Goal: Book appointment/travel/reservation

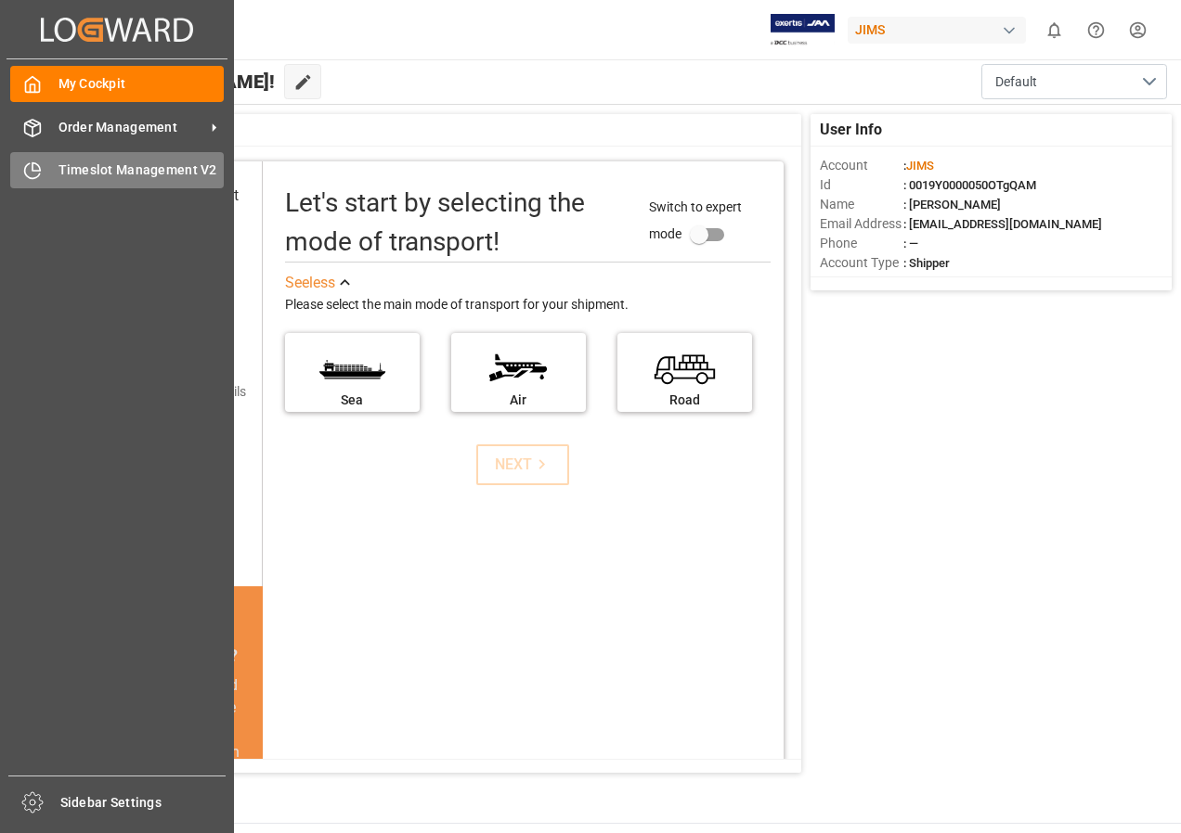
click at [114, 166] on span "Timeslot Management V2" at bounding box center [141, 170] width 166 height 19
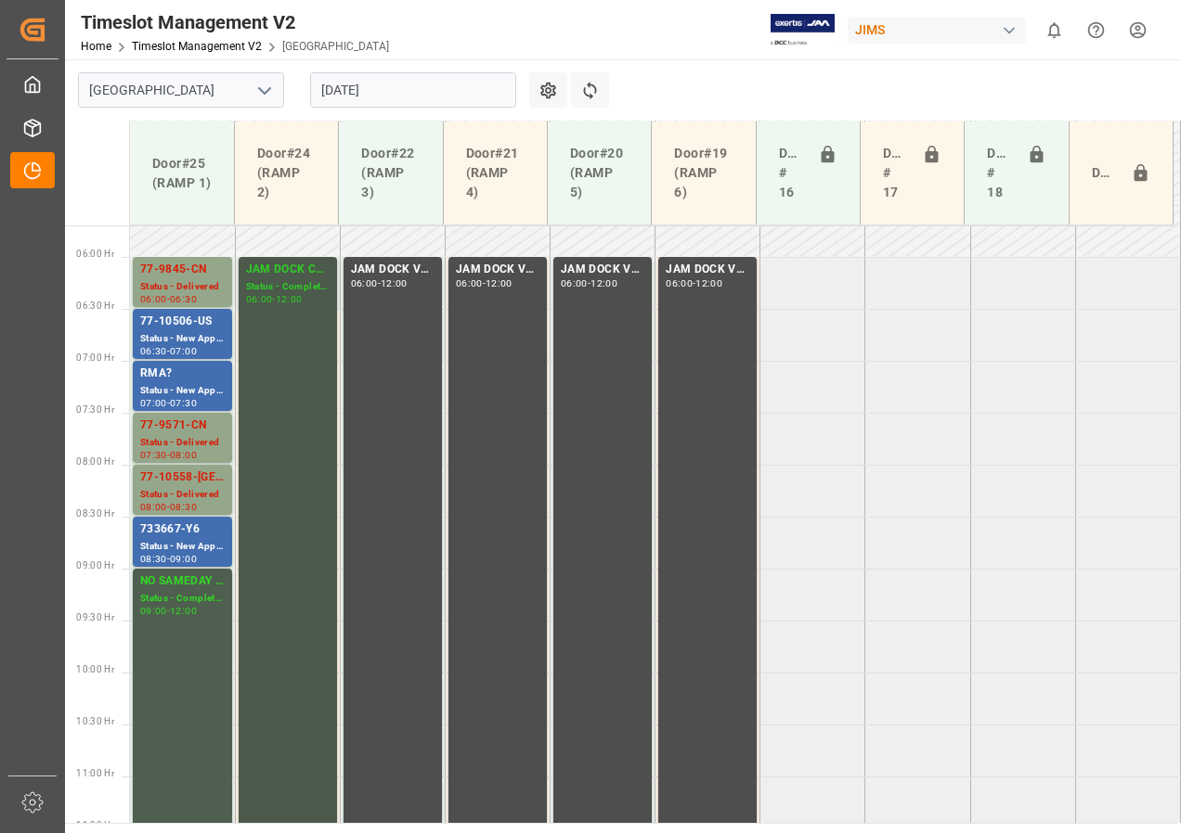
scroll to position [591, 0]
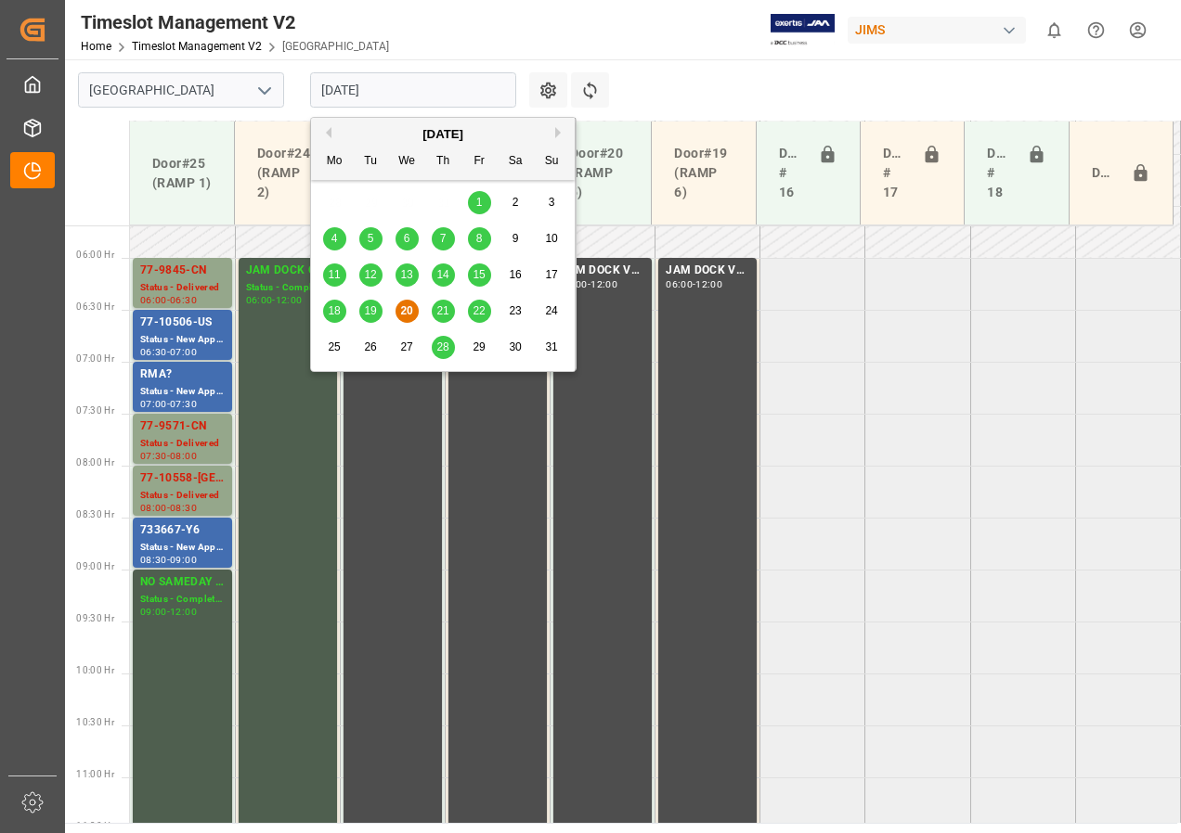
click at [368, 84] on input "[DATE]" at bounding box center [413, 89] width 206 height 35
click at [446, 316] on span "21" at bounding box center [442, 310] width 12 height 13
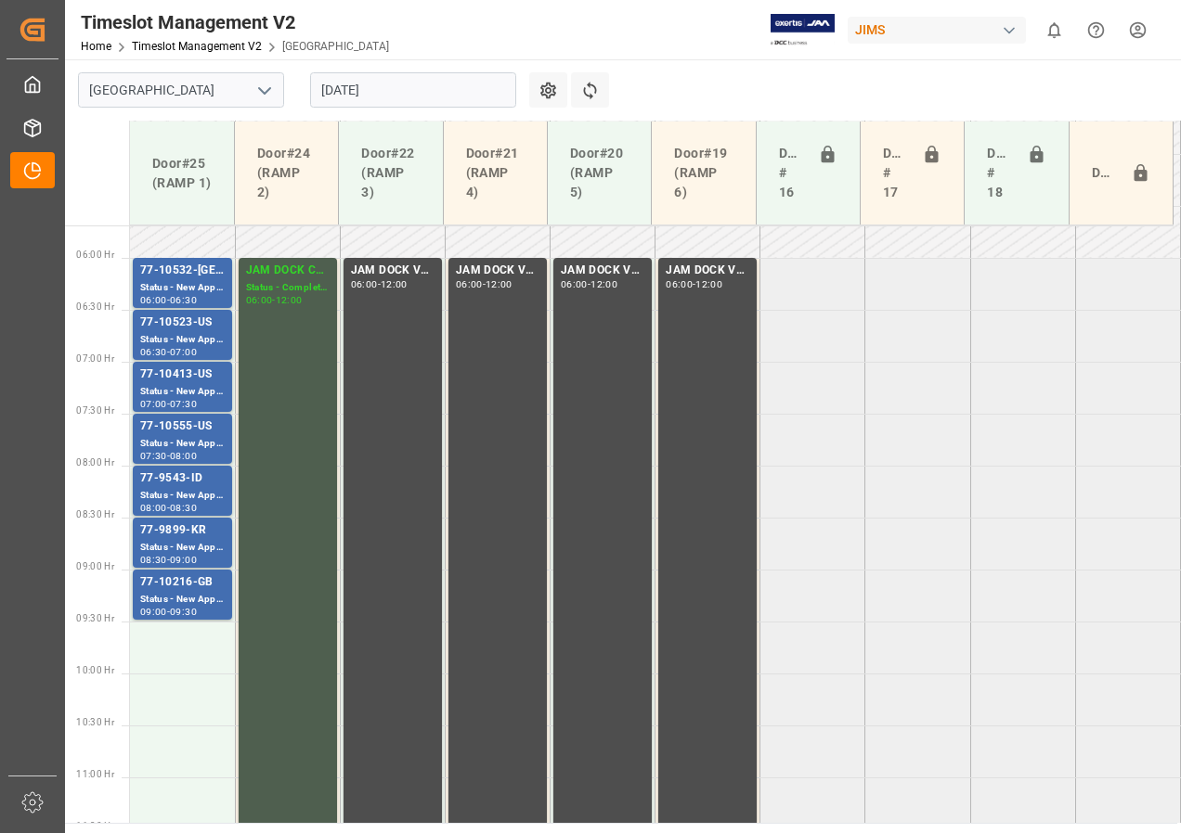
click at [340, 85] on input "21-08-2025" at bounding box center [413, 89] width 206 height 35
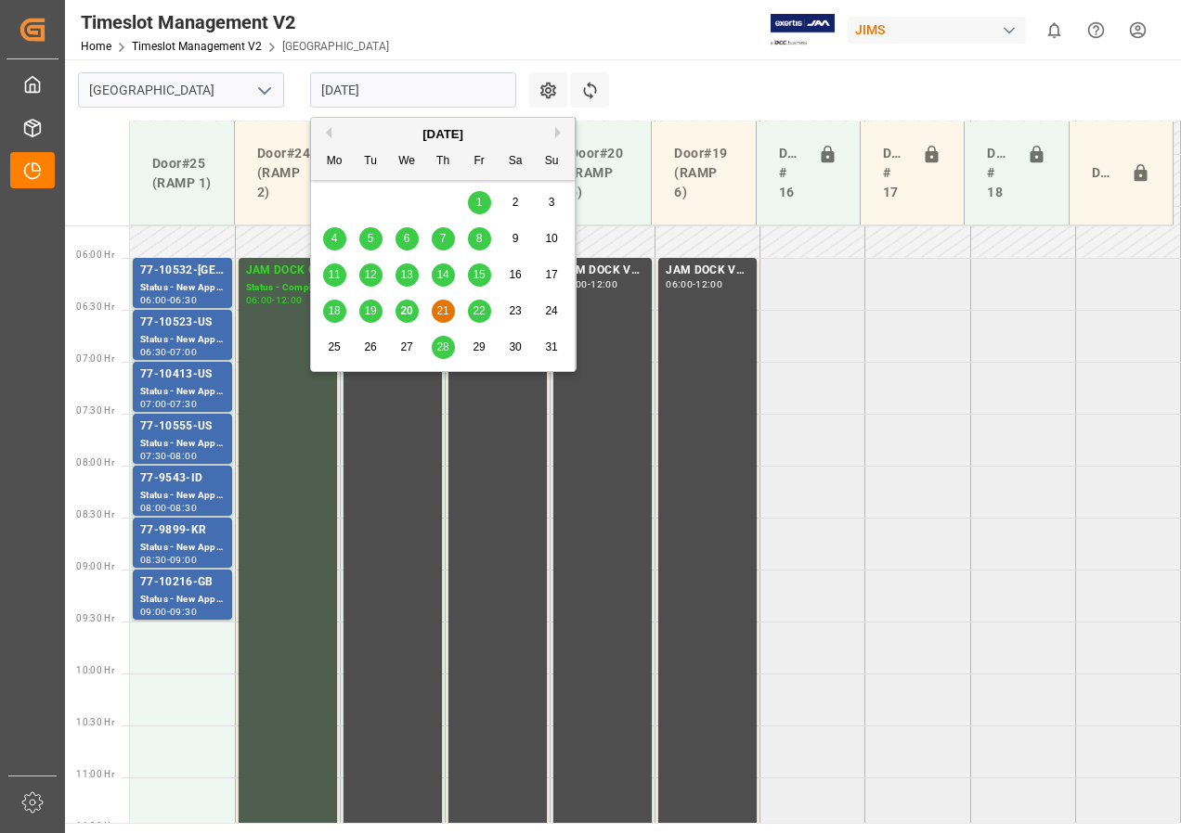
click at [477, 303] on div "22" at bounding box center [479, 312] width 23 height 22
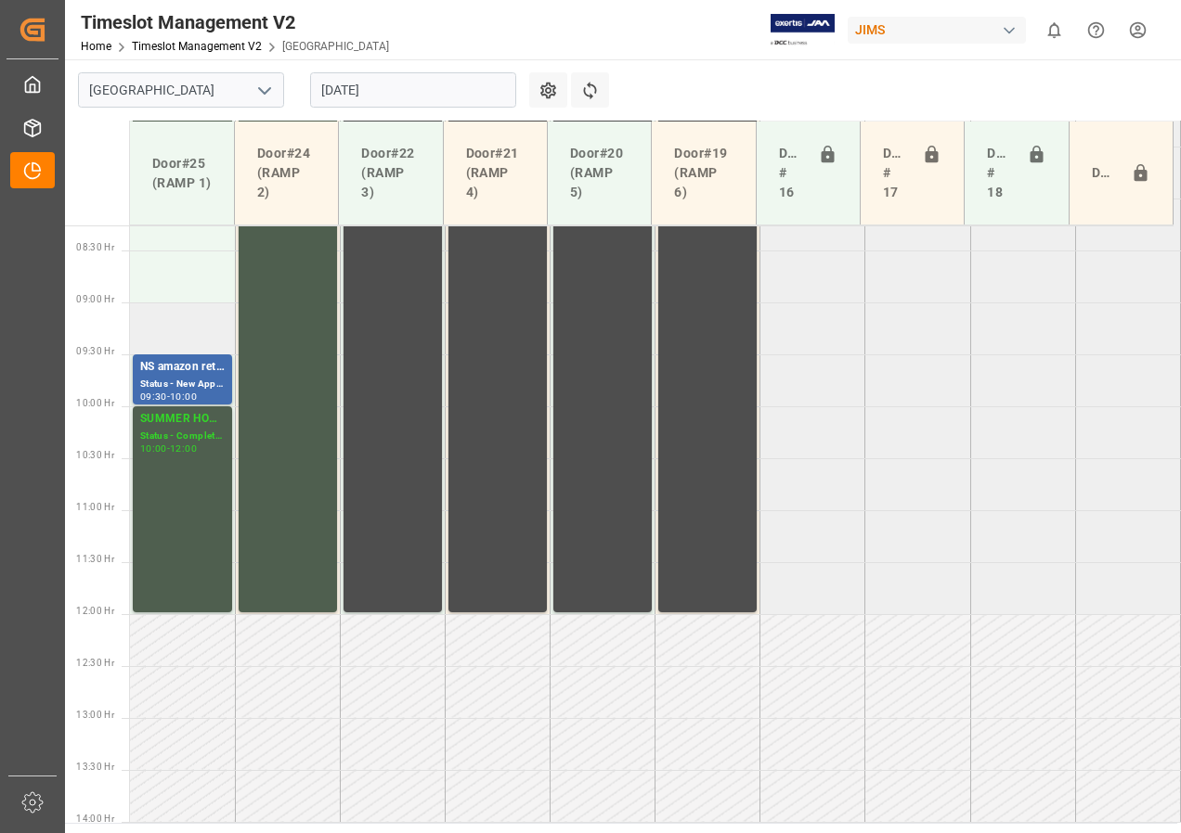
scroll to position [684, 0]
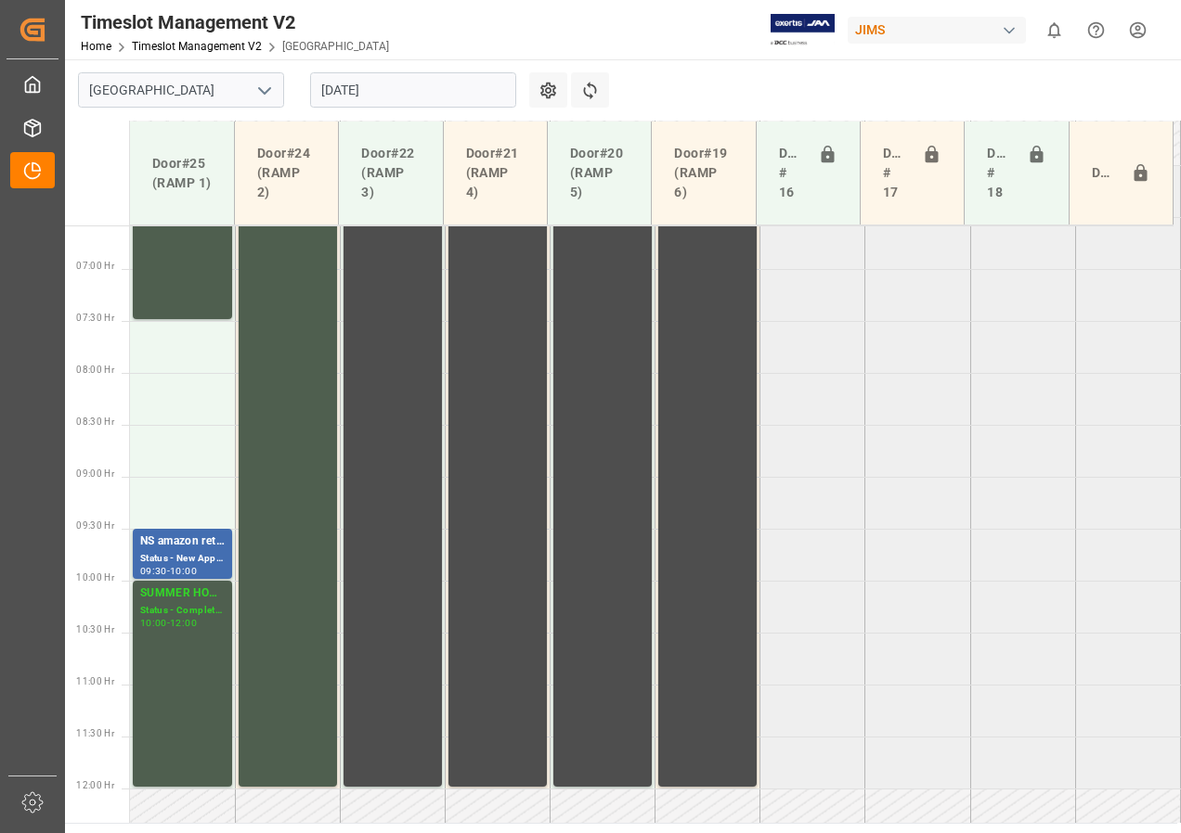
click at [364, 90] on input "22-08-2025" at bounding box center [413, 89] width 206 height 35
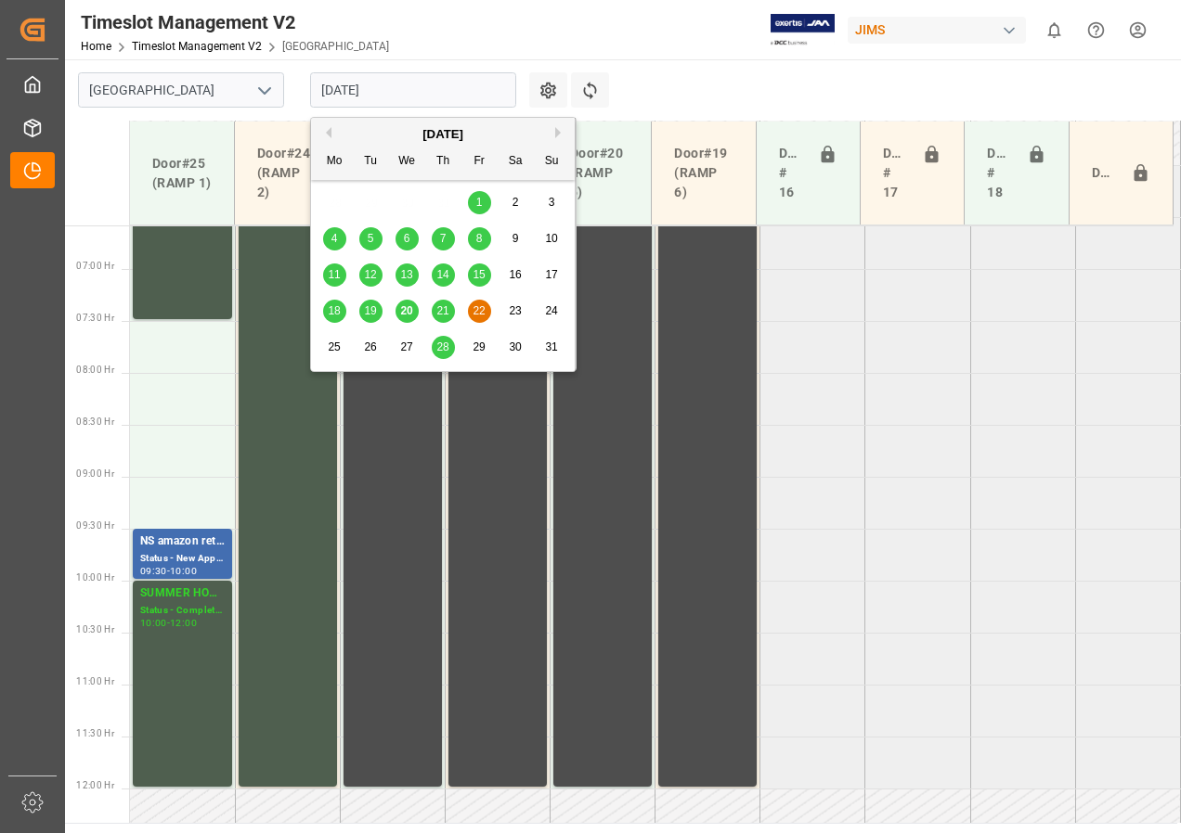
click at [436, 306] on span "21" at bounding box center [442, 310] width 12 height 13
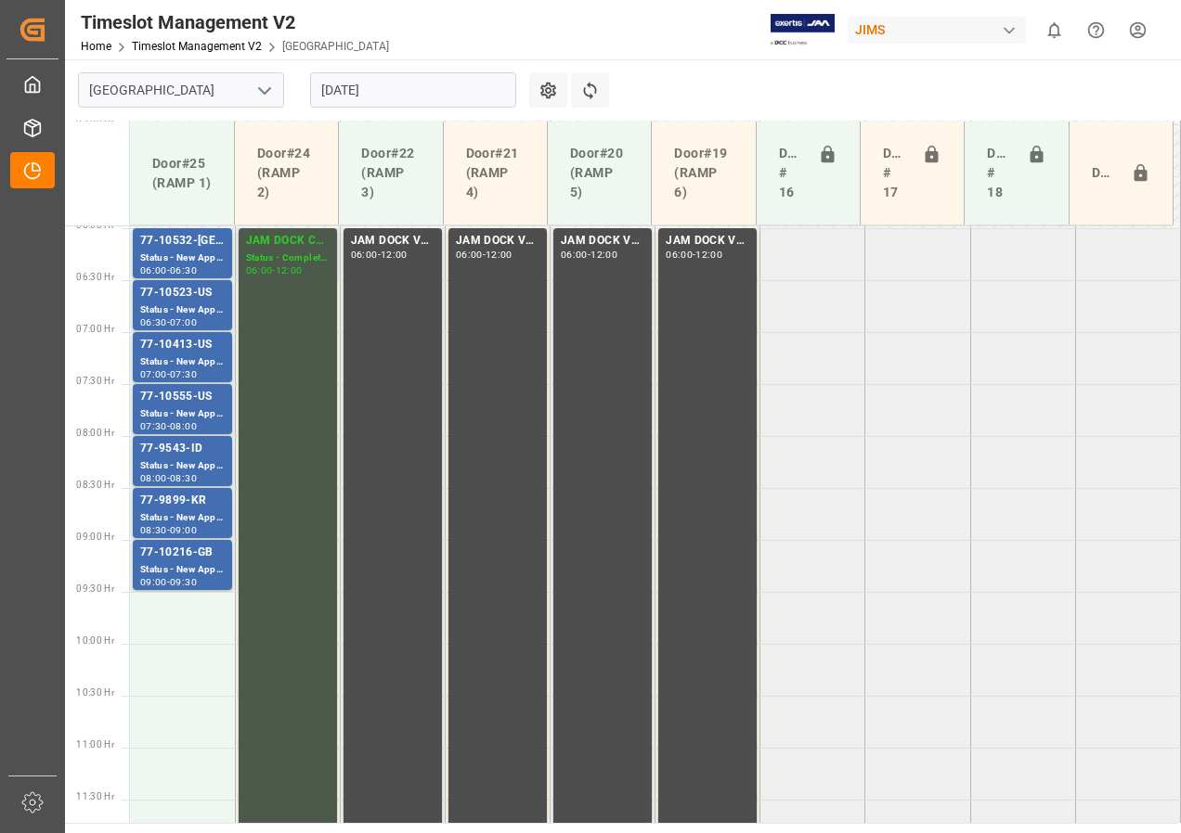
scroll to position [591, 0]
